Goal: Obtain resource: Download file/media

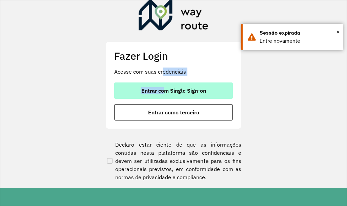
drag, startPoint x: 162, startPoint y: 78, endPoint x: 162, endPoint y: 93, distance: 14.6
click at [163, 89] on div "Fazer Login Acesse com suas credenciais Entrar com Single Sign-on Entrar como t…" at bounding box center [174, 85] width 136 height 88
click at [162, 93] on span "Entrar com Single Sign-on" at bounding box center [173, 90] width 65 height 5
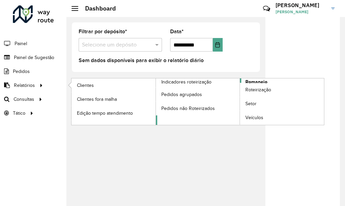
click at [246, 81] on span "Romaneio" at bounding box center [256, 81] width 22 height 7
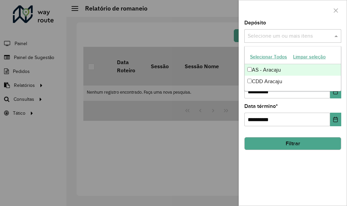
click at [247, 35] on input "text" at bounding box center [289, 36] width 87 height 8
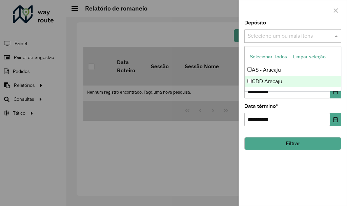
click at [261, 80] on div "CDD Aracaju" at bounding box center [293, 82] width 96 height 12
click at [317, 171] on div "**********" at bounding box center [293, 112] width 108 height 185
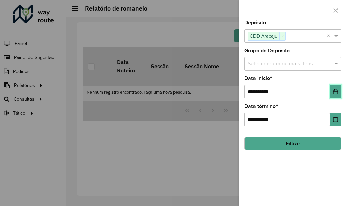
click at [338, 89] on icon "Choose Date" at bounding box center [335, 91] width 5 height 5
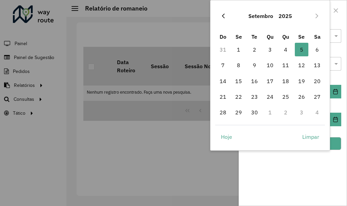
click at [224, 13] on button "Previous Month" at bounding box center [223, 16] width 11 height 11
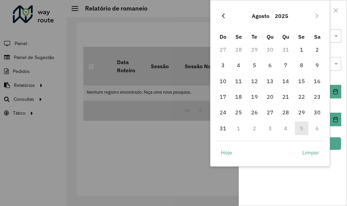
click at [224, 16] on icon "Previous Month" at bounding box center [223, 15] width 5 height 5
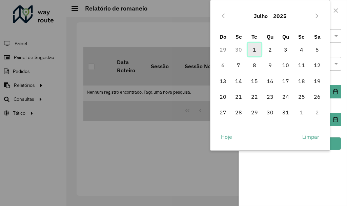
click at [255, 52] on span "1" at bounding box center [255, 50] width 14 height 14
type input "**********"
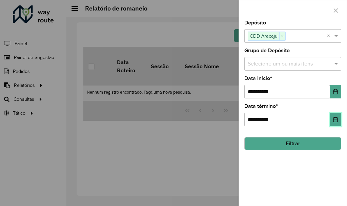
click at [334, 115] on button "Choose Date" at bounding box center [335, 120] width 11 height 14
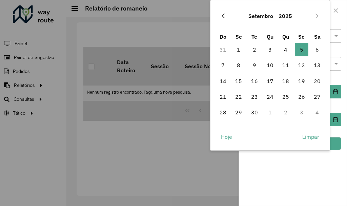
click at [225, 17] on icon "Previous Month" at bounding box center [223, 15] width 5 height 5
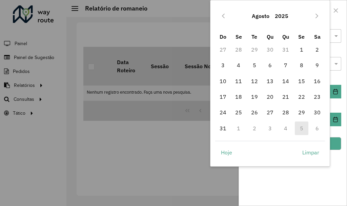
click at [225, 17] on icon "Previous Month" at bounding box center [223, 15] width 5 height 5
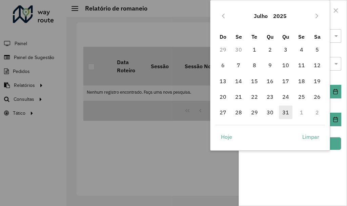
click at [292, 113] on span "31" at bounding box center [286, 112] width 14 height 14
type input "**********"
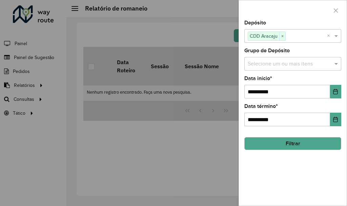
click at [306, 144] on button "Filtrar" at bounding box center [292, 143] width 97 height 13
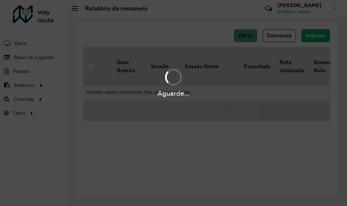
click at [53, 81] on div "Aguarde..." at bounding box center [173, 82] width 347 height 32
click at [38, 84] on div "Aguarde..." at bounding box center [173, 82] width 347 height 32
click at [63, 127] on div "Aguarde..." at bounding box center [173, 103] width 347 height 206
click at [185, 125] on div "Aguarde..." at bounding box center [173, 103] width 347 height 206
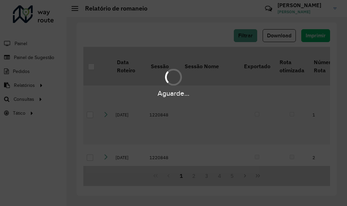
click at [170, 131] on hb-app "Aguarde... Pop-up bloqueado! Seu navegador bloqueou automáticamente a abertura …" at bounding box center [173, 103] width 347 height 206
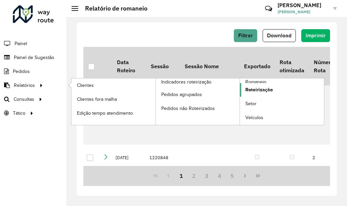
click at [243, 88] on link "Roteirização" at bounding box center [282, 90] width 84 height 14
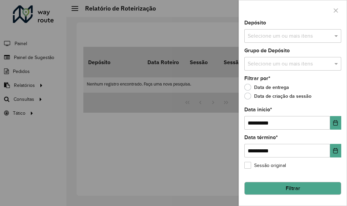
click at [305, 27] on div "Depósito Selecione um ou mais itens" at bounding box center [292, 31] width 97 height 22
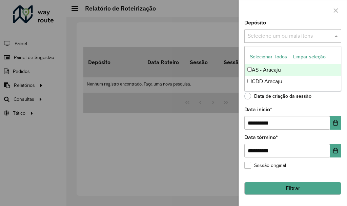
click at [274, 35] on input "text" at bounding box center [289, 36] width 87 height 8
click at [262, 75] on div "AS - Aracaju" at bounding box center [293, 70] width 96 height 12
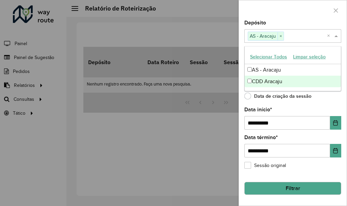
click at [262, 80] on div "CDD Aracaju" at bounding box center [293, 82] width 96 height 12
click at [334, 122] on icon "Choose Date" at bounding box center [335, 122] width 5 height 5
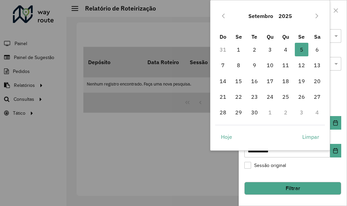
click at [254, 16] on button "Setembro" at bounding box center [261, 16] width 30 height 16
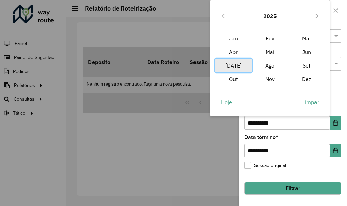
click at [233, 66] on span "[DATE]" at bounding box center [233, 66] width 37 height 14
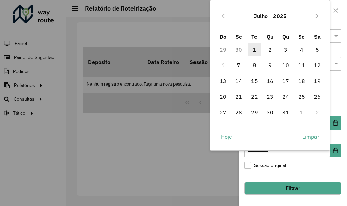
click at [255, 49] on span "1" at bounding box center [255, 50] width 14 height 14
type input "**********"
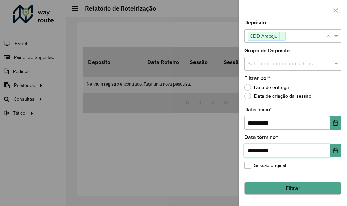
click at [330, 149] on span "**********" at bounding box center [292, 151] width 97 height 14
click at [336, 152] on icon "Choose Date" at bounding box center [335, 150] width 5 height 5
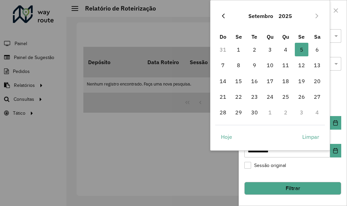
click at [221, 17] on icon "Previous Month" at bounding box center [223, 15] width 5 height 5
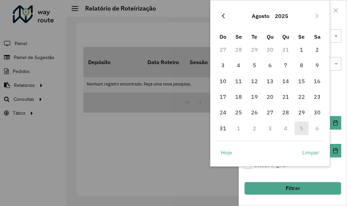
click at [219, 17] on button "Previous Month" at bounding box center [223, 16] width 11 height 11
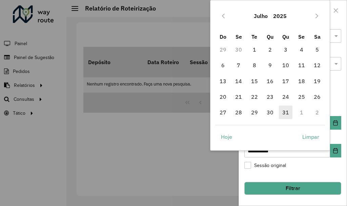
click at [285, 114] on span "31" at bounding box center [286, 112] width 14 height 14
type input "**********"
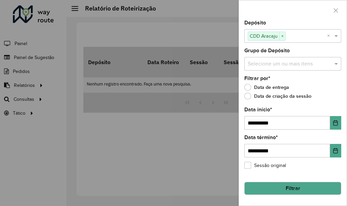
click at [301, 174] on div "**********" at bounding box center [293, 112] width 108 height 185
click at [288, 192] on button "Filtrar" at bounding box center [292, 188] width 97 height 13
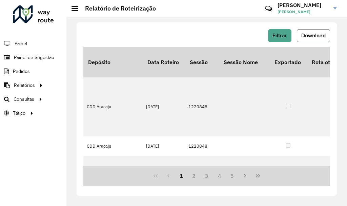
click at [306, 36] on span "Download" at bounding box center [313, 36] width 24 height 6
